Goal: Task Accomplishment & Management: Manage account settings

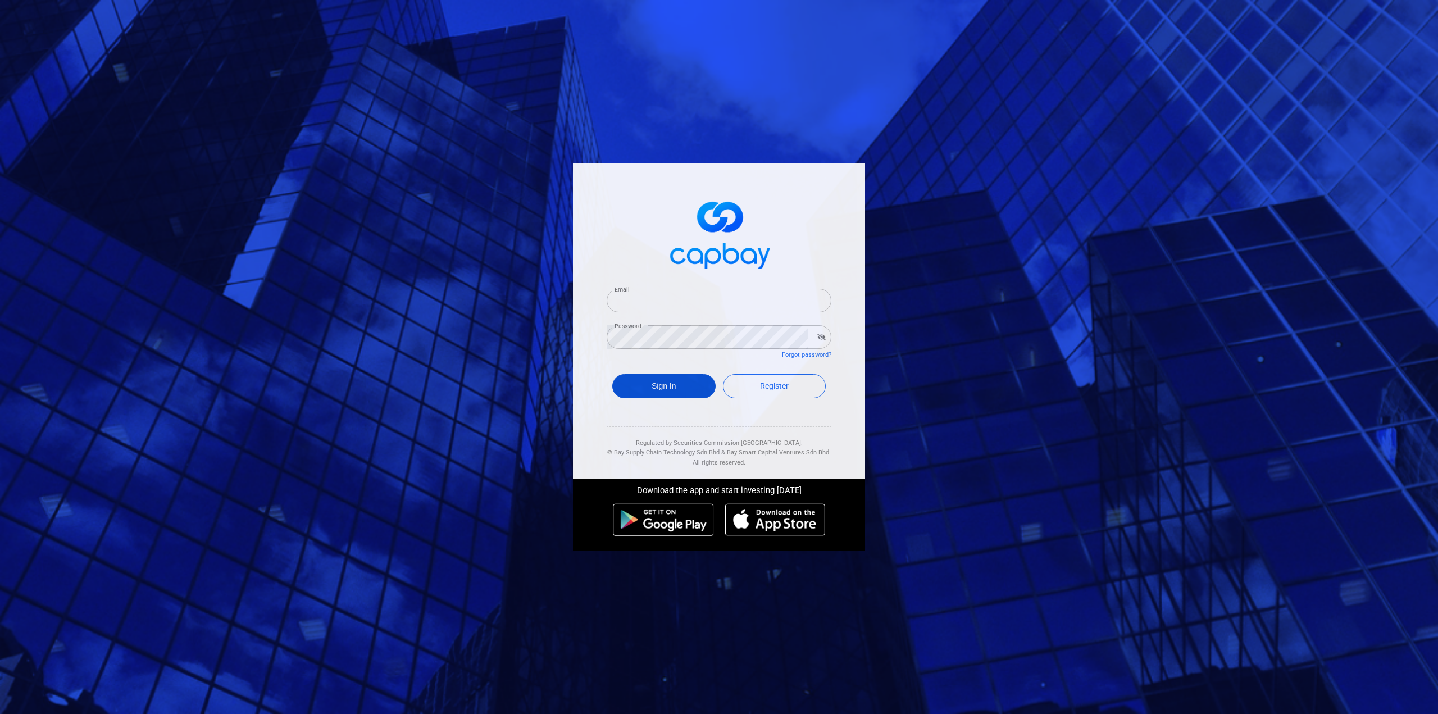
type input "[EMAIL_ADDRESS][DOMAIN_NAME]"
click at [669, 390] on button "Sign In" at bounding box center [663, 386] width 103 height 24
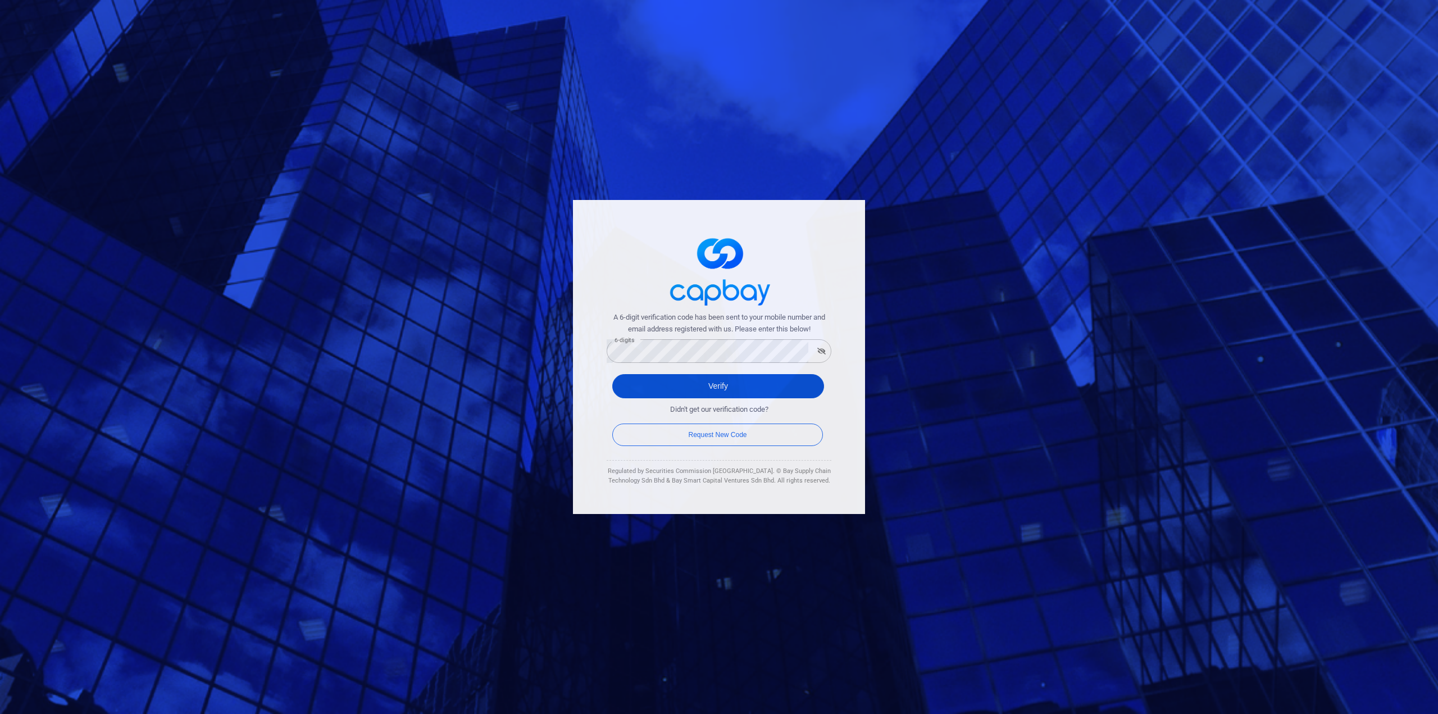
click at [642, 396] on button "Verify" at bounding box center [718, 386] width 212 height 24
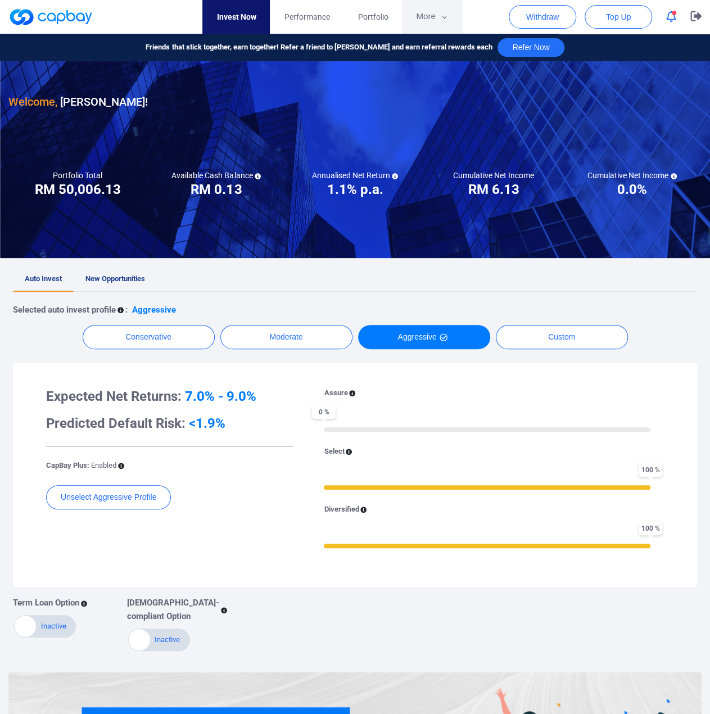
click at [434, 15] on button "More" at bounding box center [432, 17] width 60 height 34
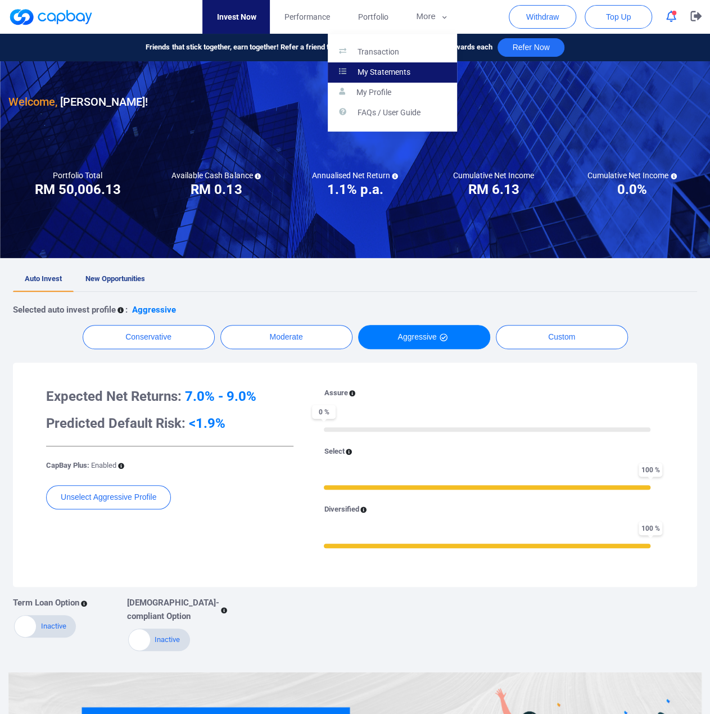
click at [389, 71] on p "My Statements" at bounding box center [383, 72] width 53 height 10
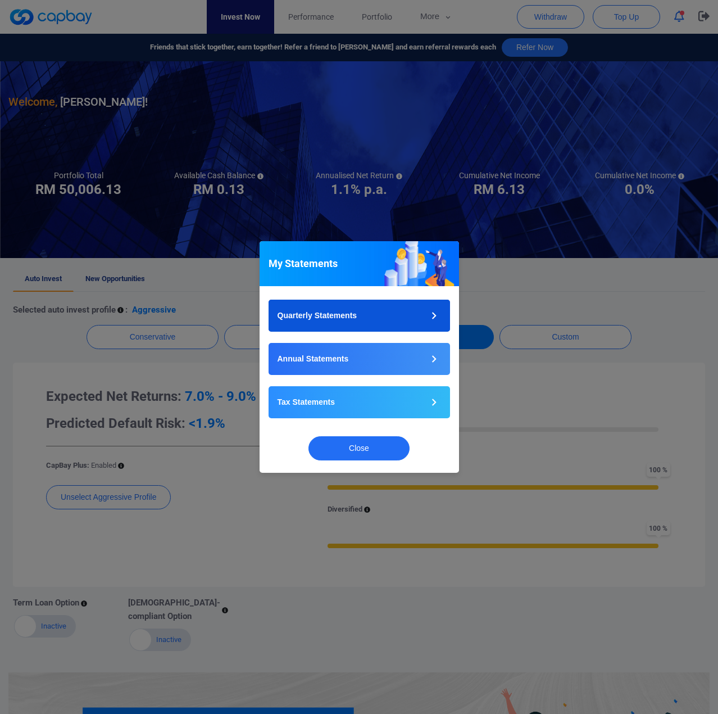
click at [436, 311] on icon "button" at bounding box center [434, 315] width 14 height 14
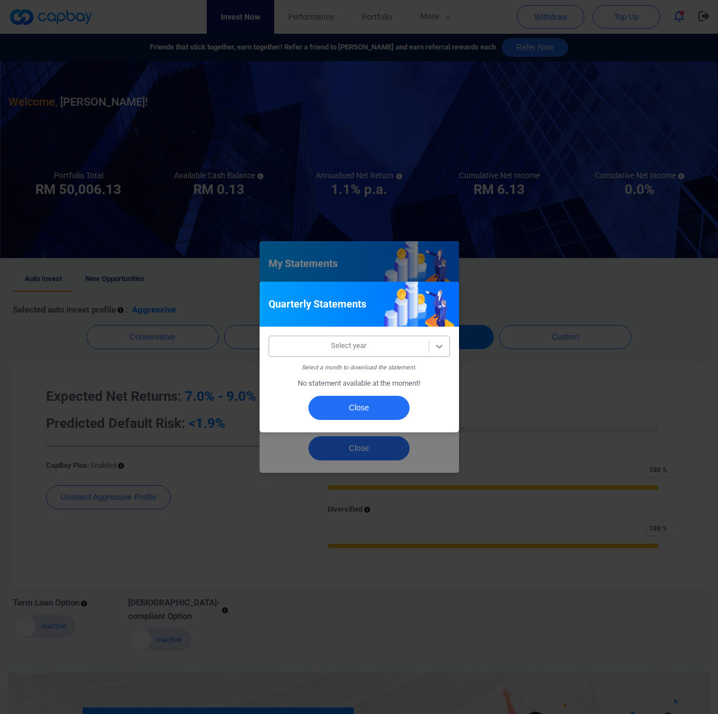
click at [439, 343] on icon at bounding box center [439, 345] width 11 height 11
click at [355, 411] on button "Close" at bounding box center [358, 408] width 101 height 24
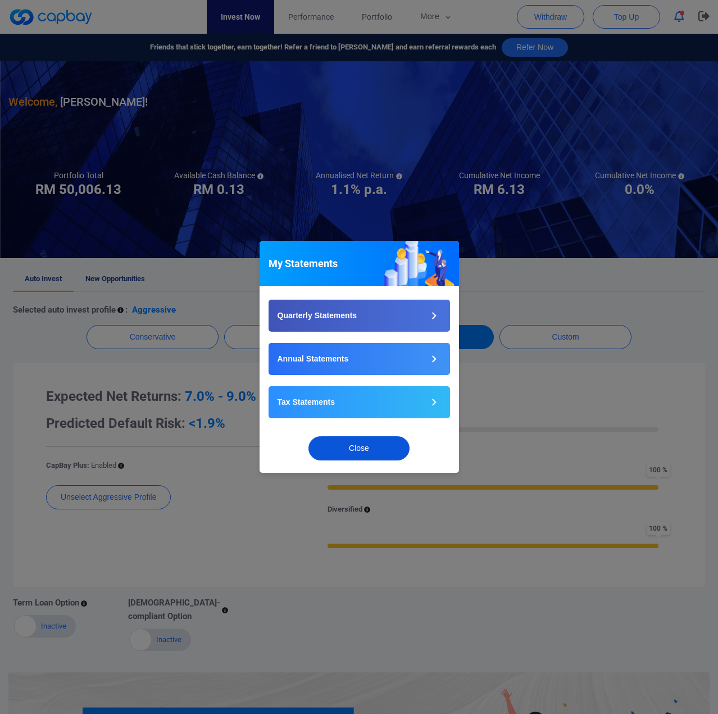
click at [375, 449] on button "Close" at bounding box center [358, 448] width 101 height 24
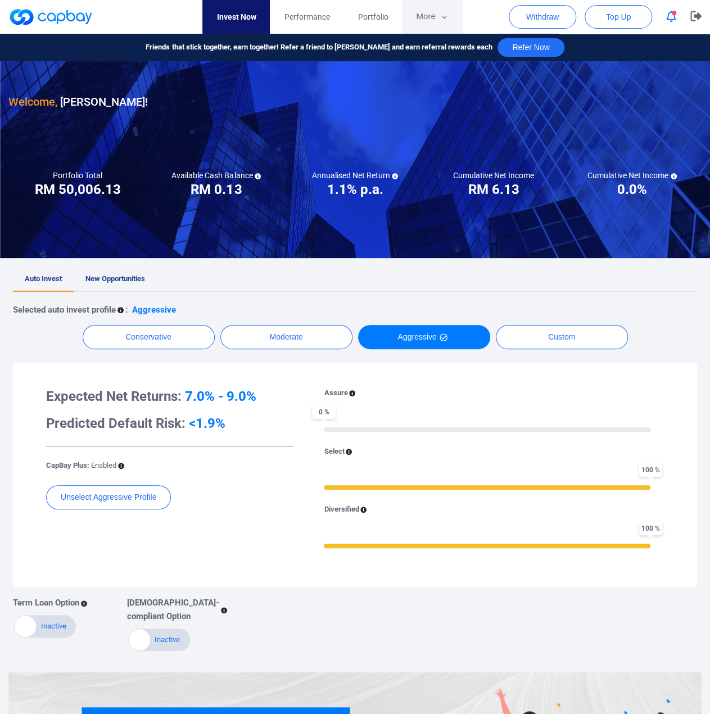
click at [429, 18] on button "More" at bounding box center [432, 17] width 60 height 34
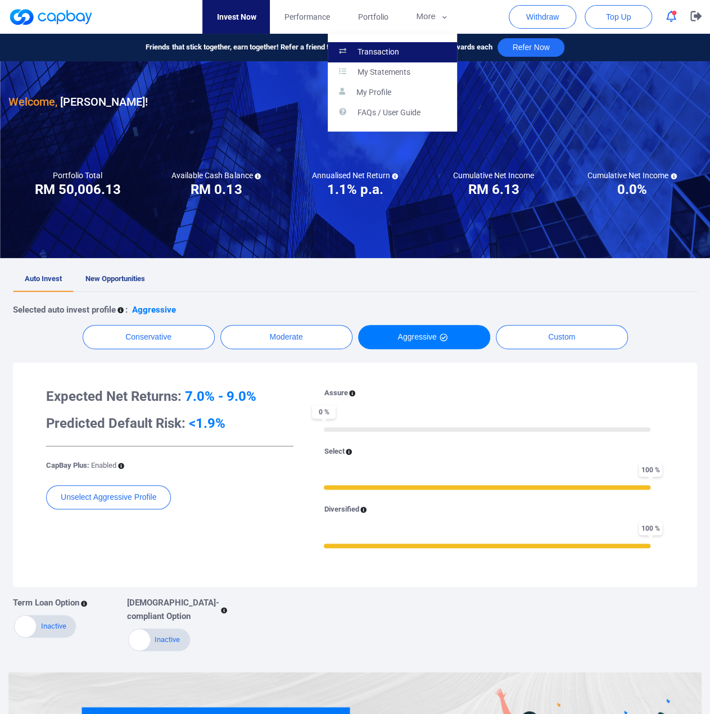
click at [378, 48] on p "Transaction" at bounding box center [378, 52] width 42 height 10
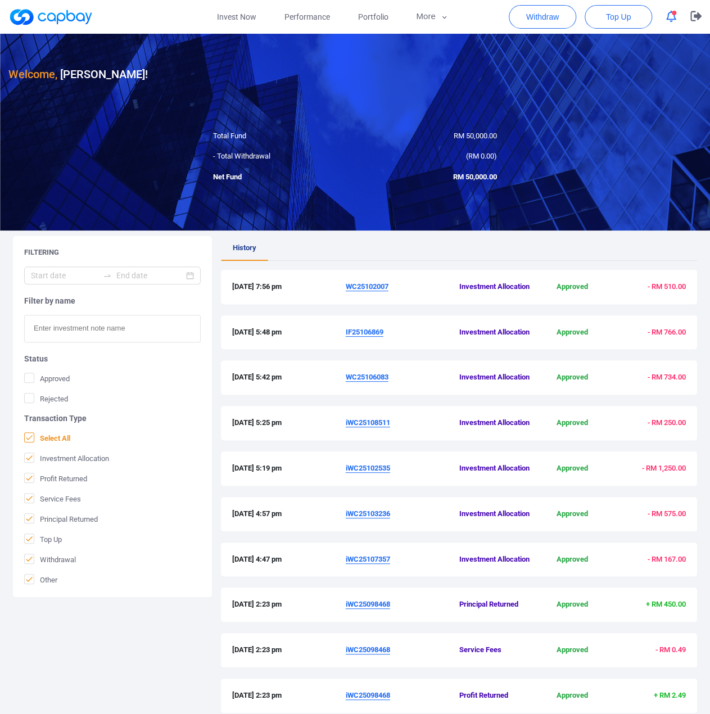
click at [26, 438] on icon at bounding box center [29, 437] width 9 height 9
click at [0, 0] on input "Select All" at bounding box center [0, 0] width 0 height 0
click at [30, 478] on icon at bounding box center [29, 477] width 9 height 9
click at [0, 0] on input "Profit Returned" at bounding box center [0, 0] width 0 height 0
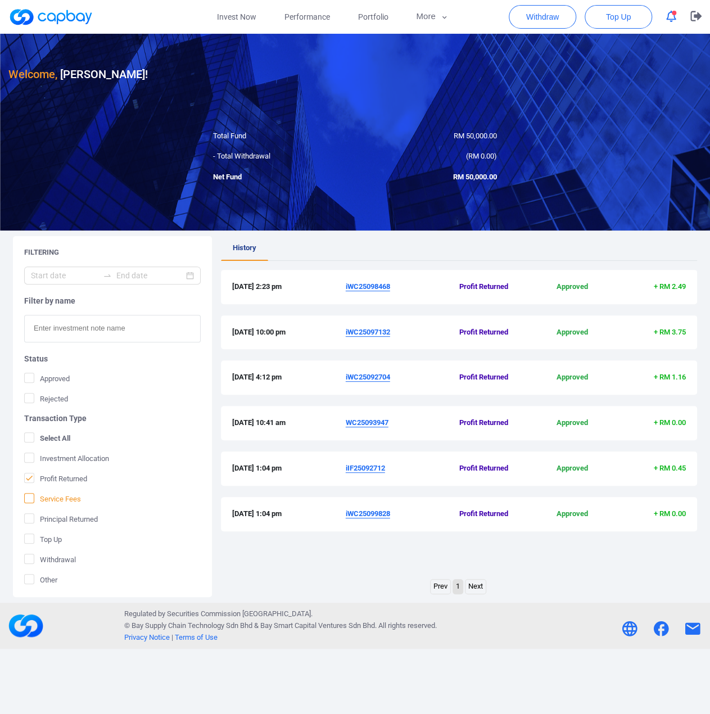
click at [28, 493] on icon at bounding box center [29, 497] width 9 height 9
click at [0, 0] on input "Service Fees" at bounding box center [0, 0] width 0 height 0
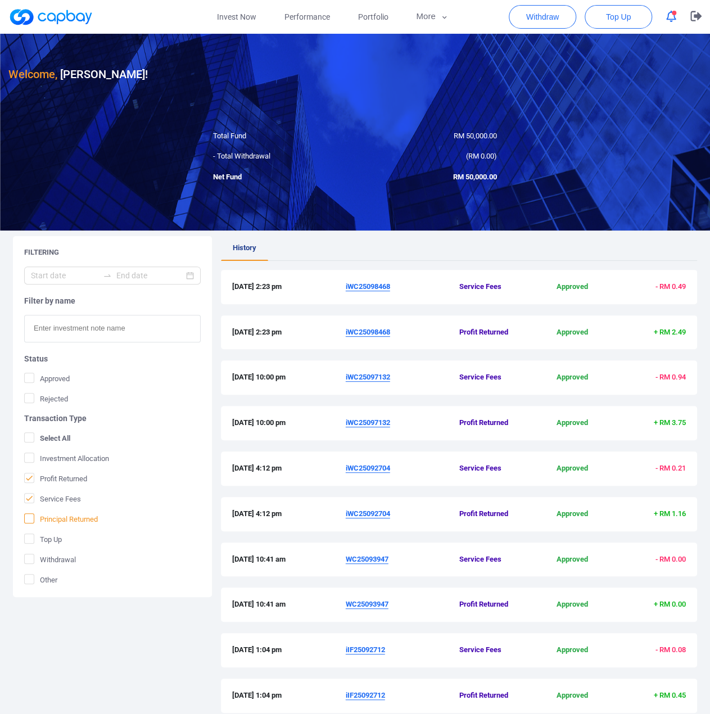
click at [29, 517] on icon at bounding box center [29, 517] width 7 height 5
click at [0, 0] on input "Principal Returned" at bounding box center [0, 0] width 0 height 0
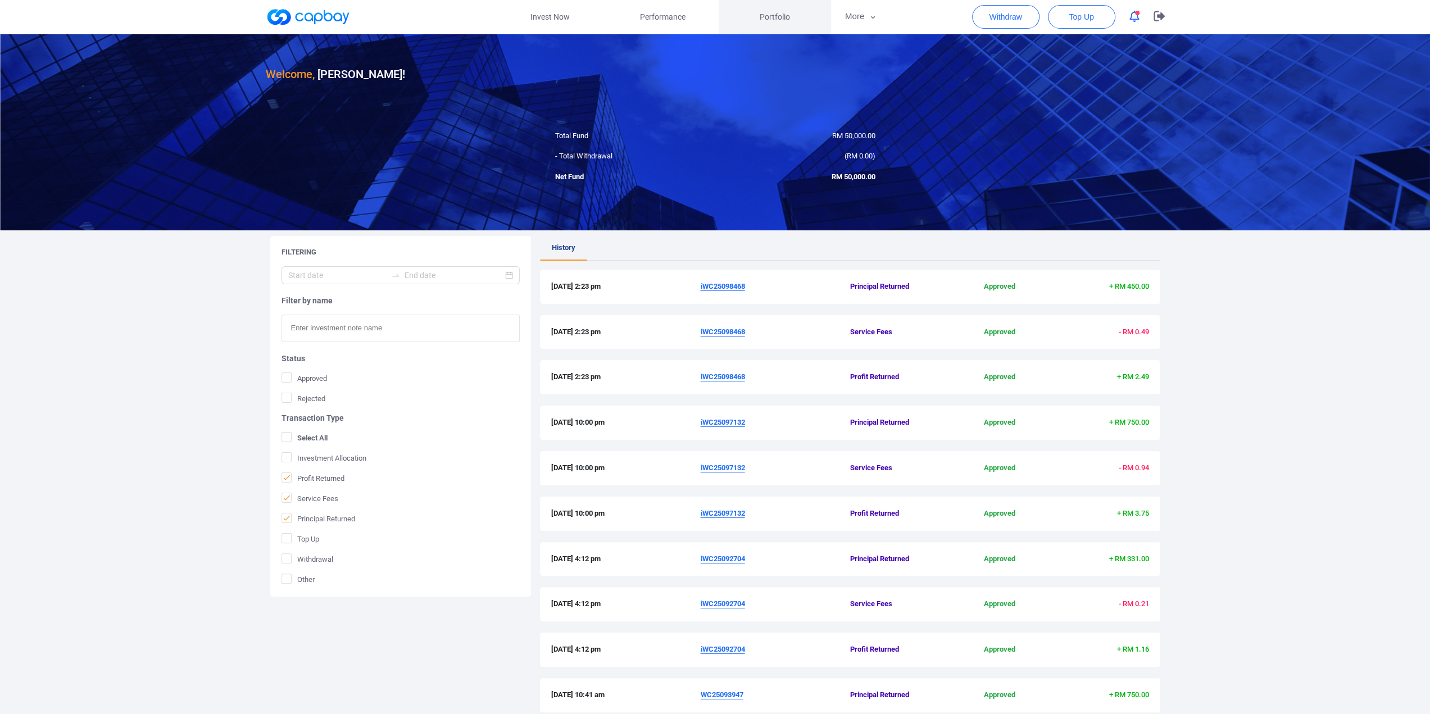
click at [771, 16] on span "Portfolio" at bounding box center [775, 17] width 30 height 12
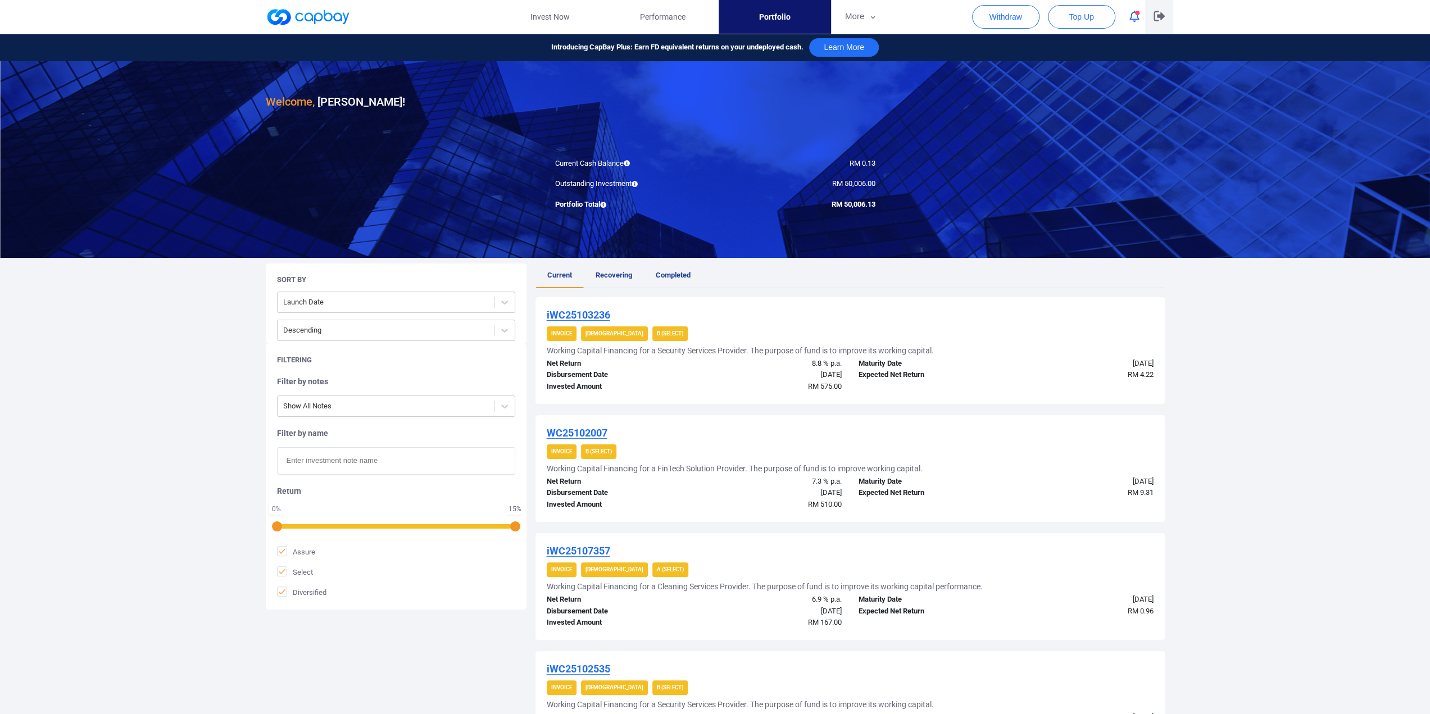
click at [1161, 20] on icon "button" at bounding box center [1159, 16] width 11 height 10
